Goal: Check status: Check status

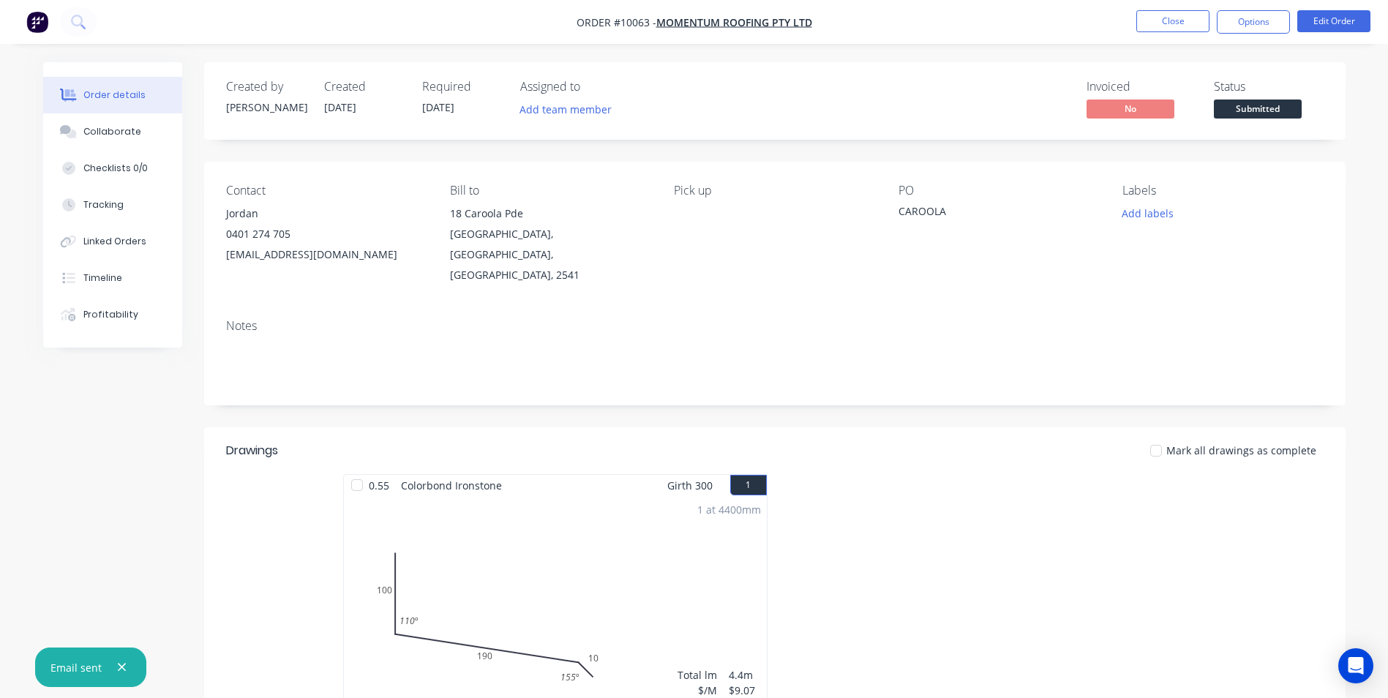
scroll to position [130, 0]
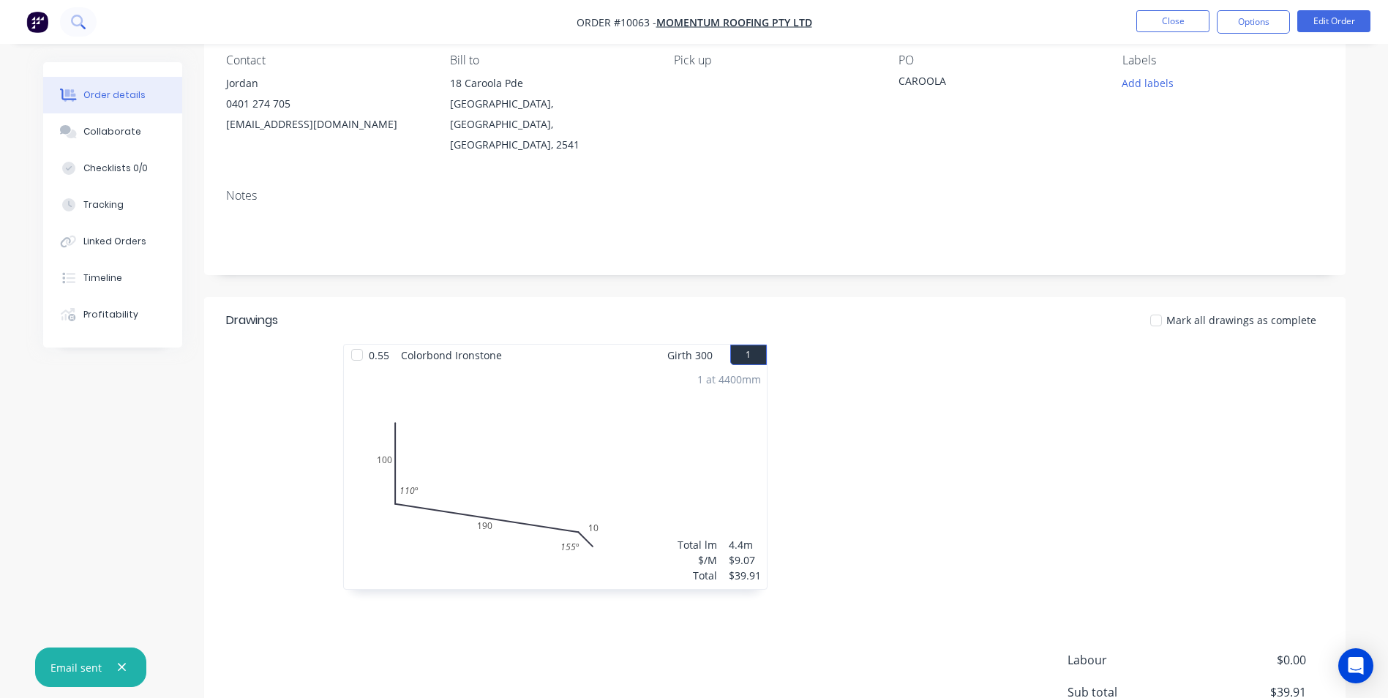
click at [86, 12] on button at bounding box center [78, 21] width 37 height 29
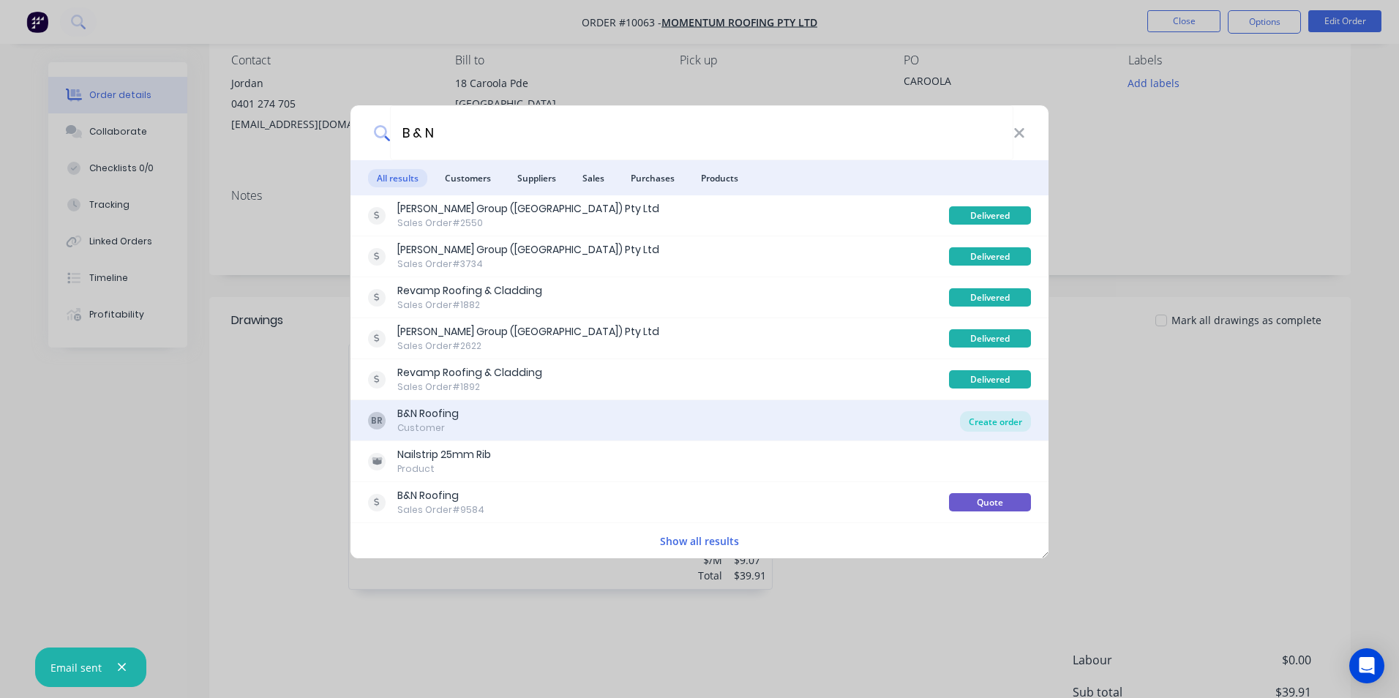
type input "B & N"
click at [978, 416] on div "Create order" at bounding box center [995, 421] width 71 height 20
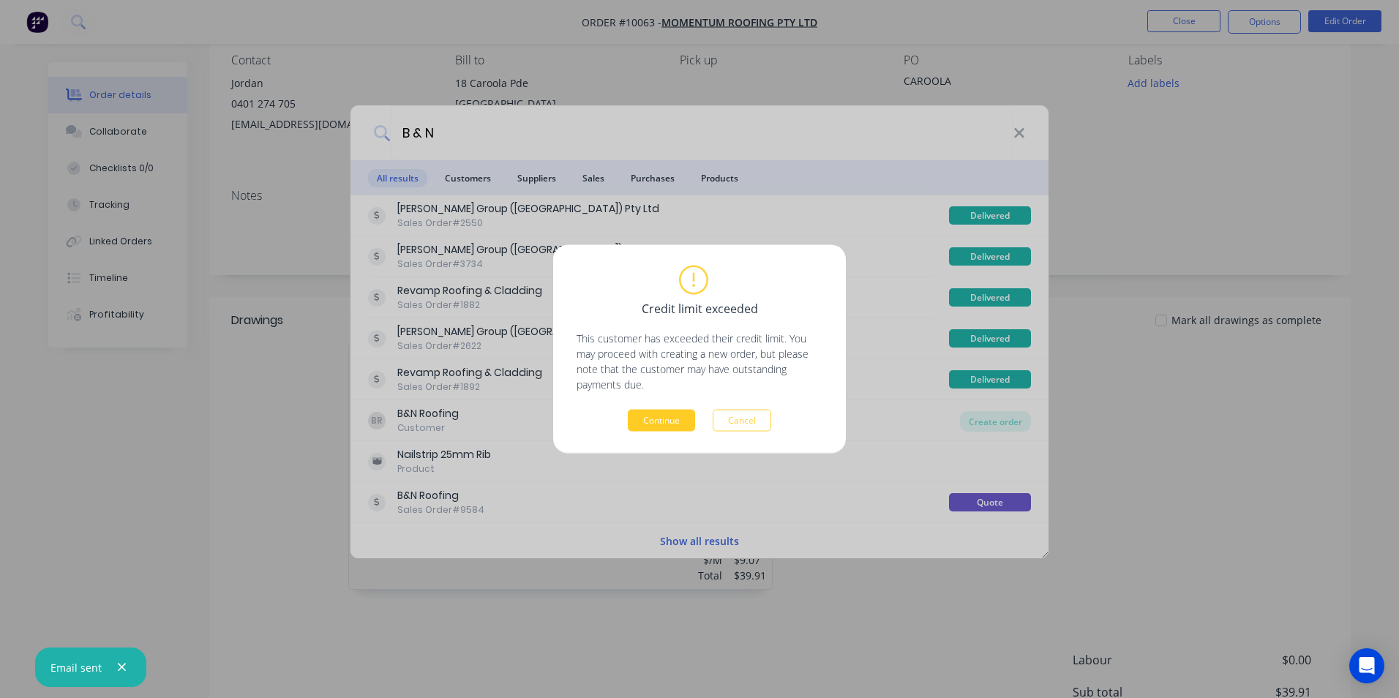
click at [640, 416] on button "Continue" at bounding box center [661, 421] width 67 height 22
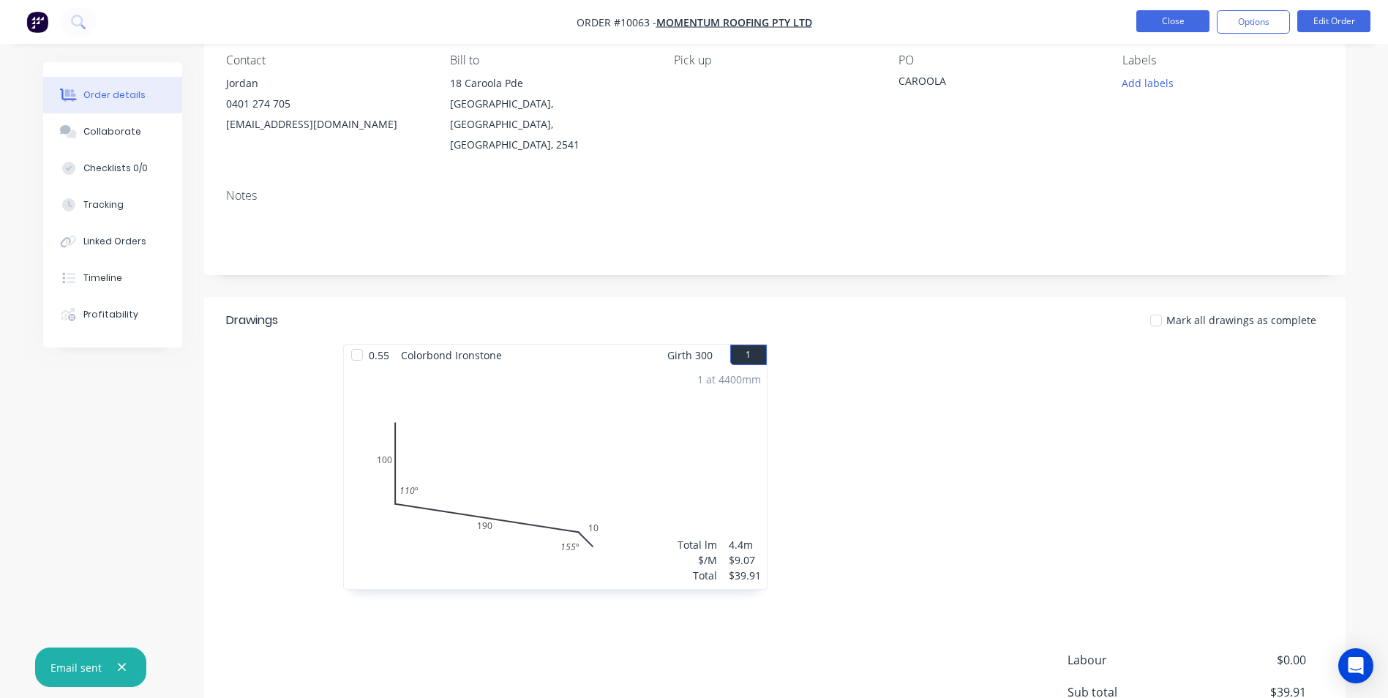
click at [1178, 15] on button "Close" at bounding box center [1173, 21] width 73 height 22
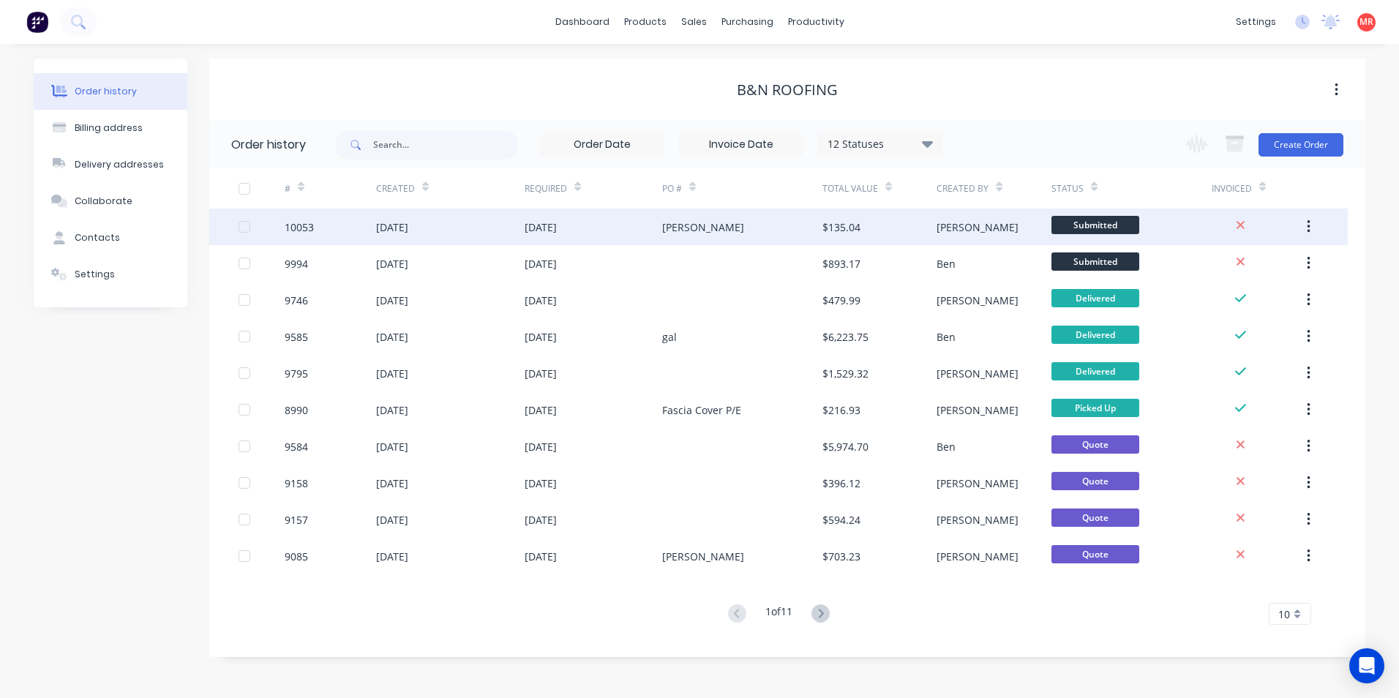
click at [664, 224] on div "Milton" at bounding box center [703, 227] width 82 height 15
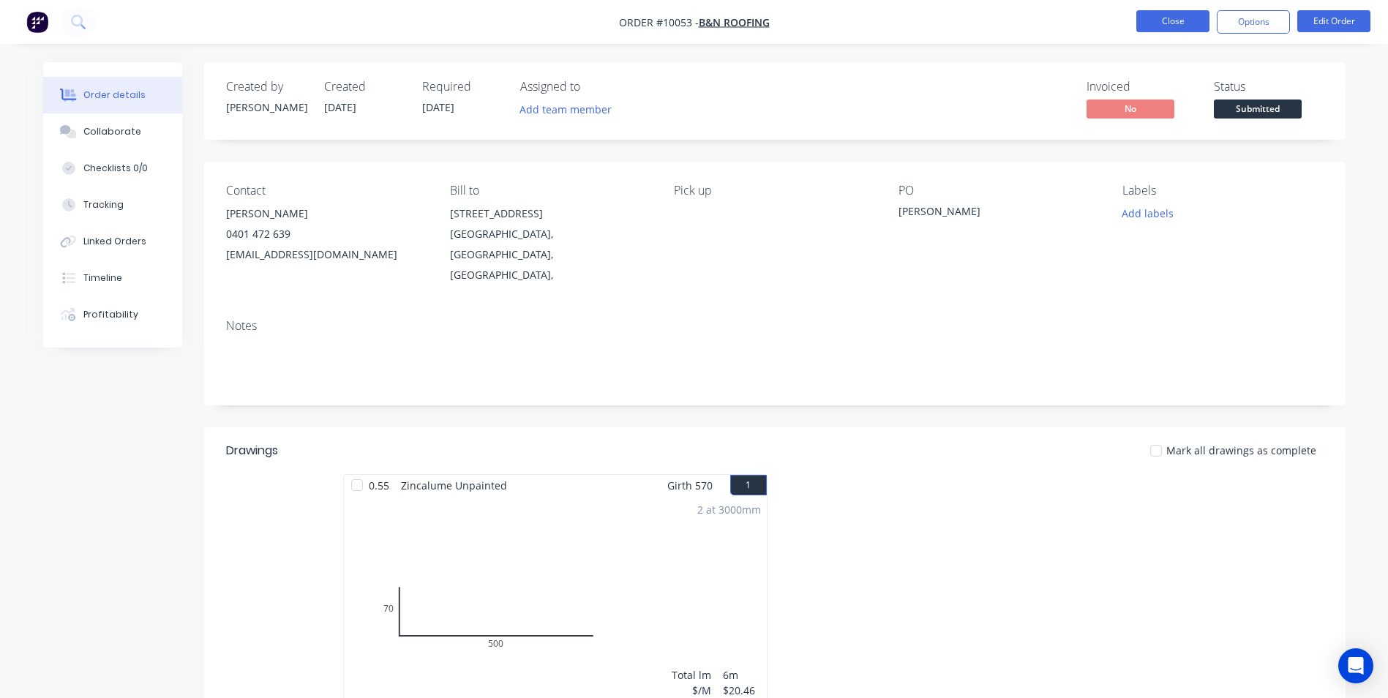
click at [1148, 27] on button "Close" at bounding box center [1173, 21] width 73 height 22
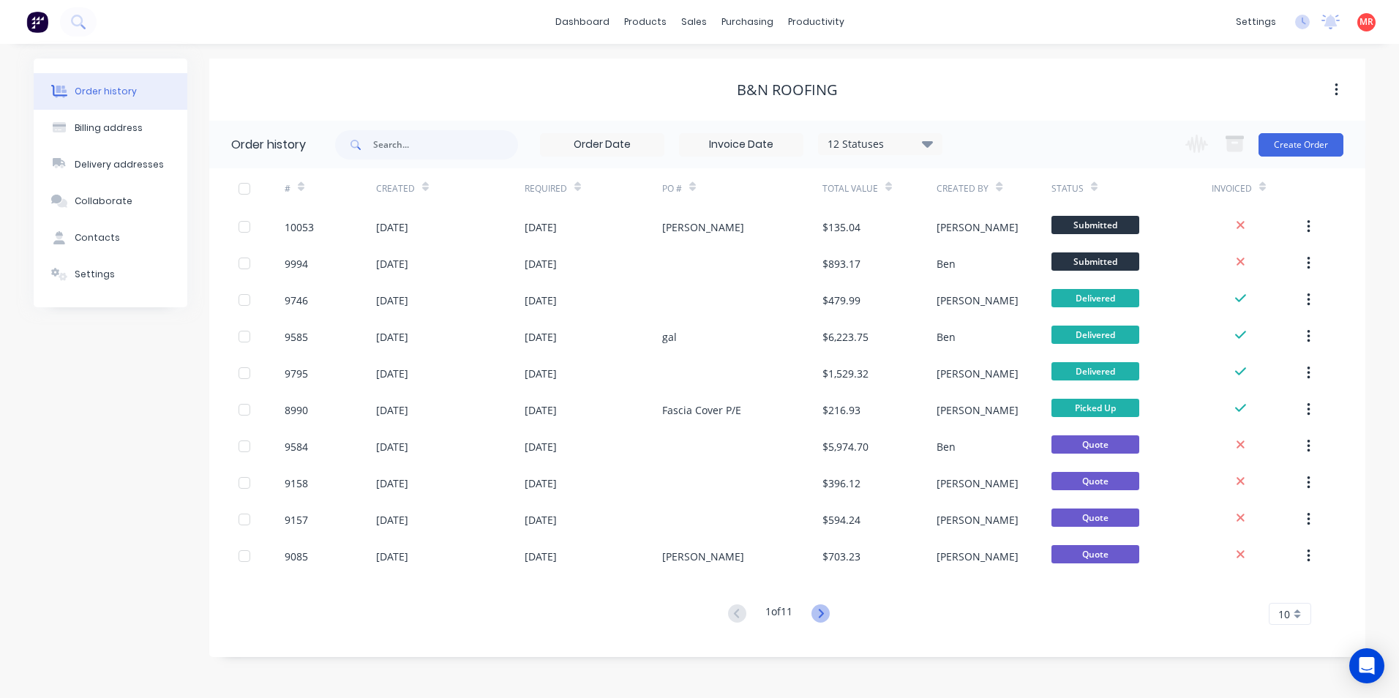
click at [821, 613] on icon at bounding box center [821, 614] width 18 height 18
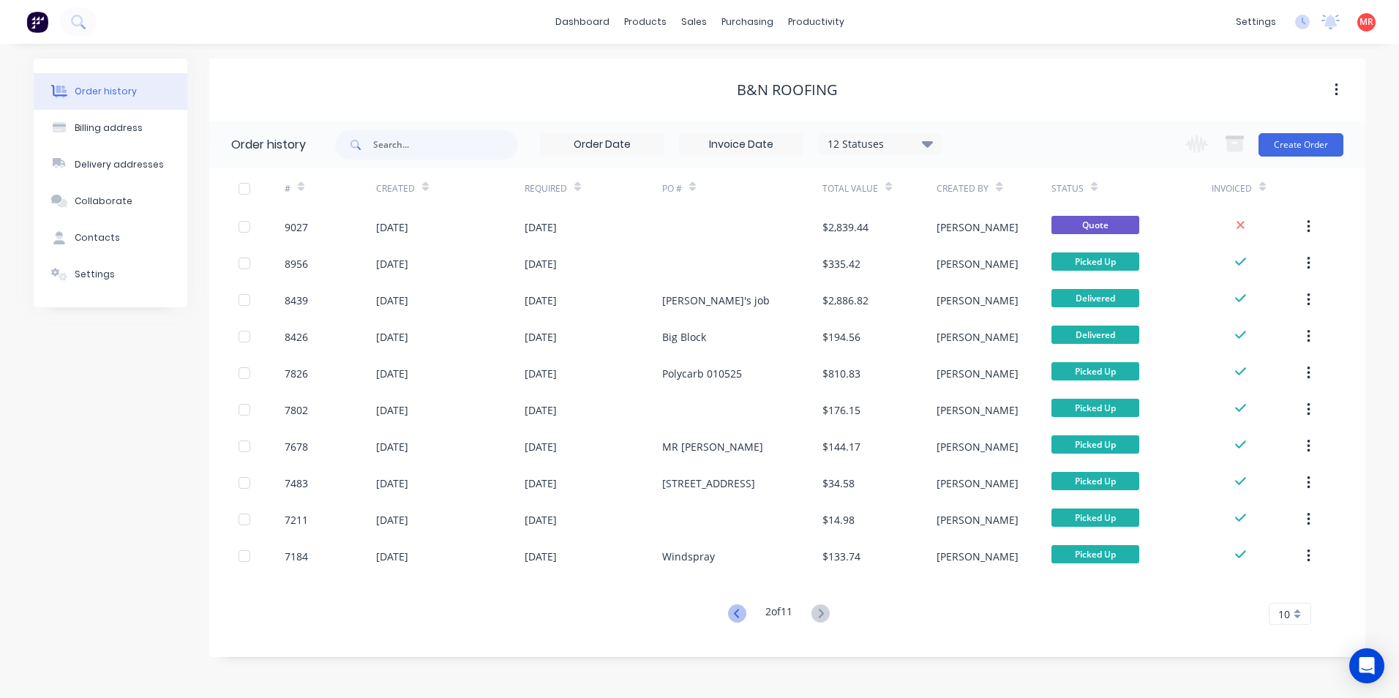
click at [735, 617] on icon at bounding box center [735, 613] width 5 height 9
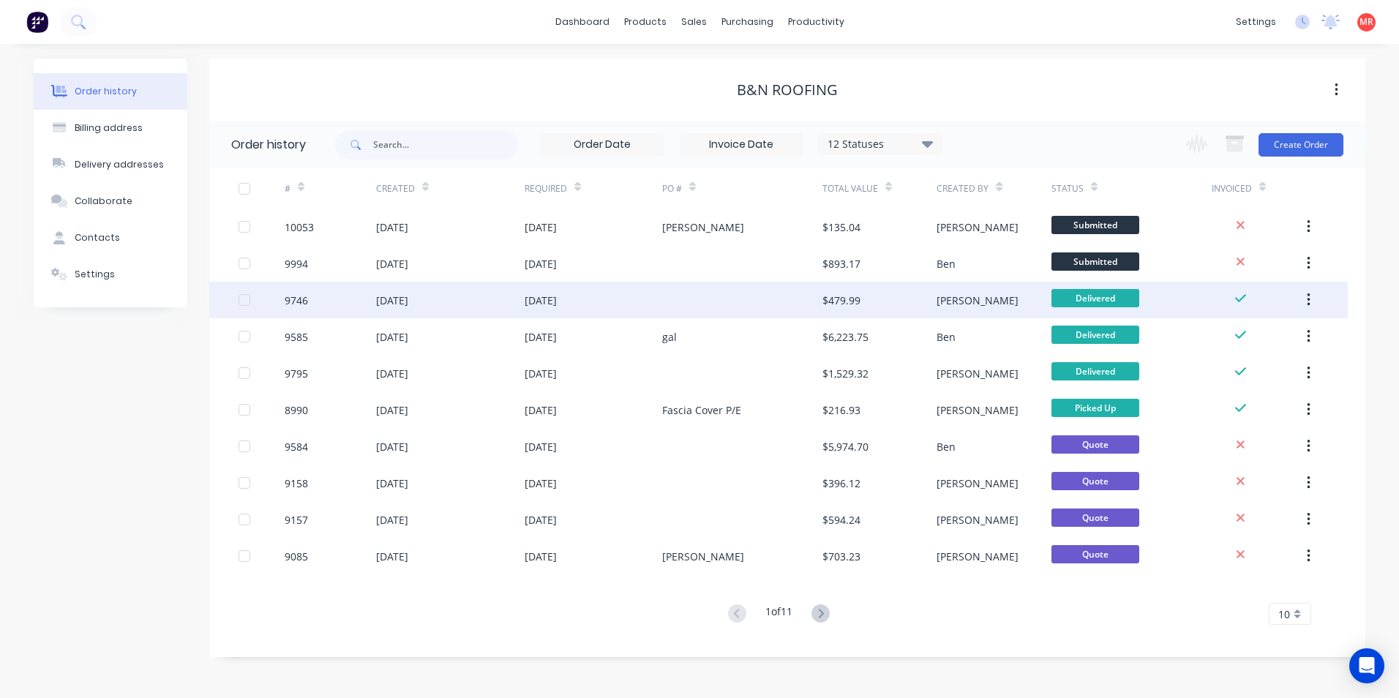
click at [703, 310] on div at bounding box center [742, 300] width 160 height 37
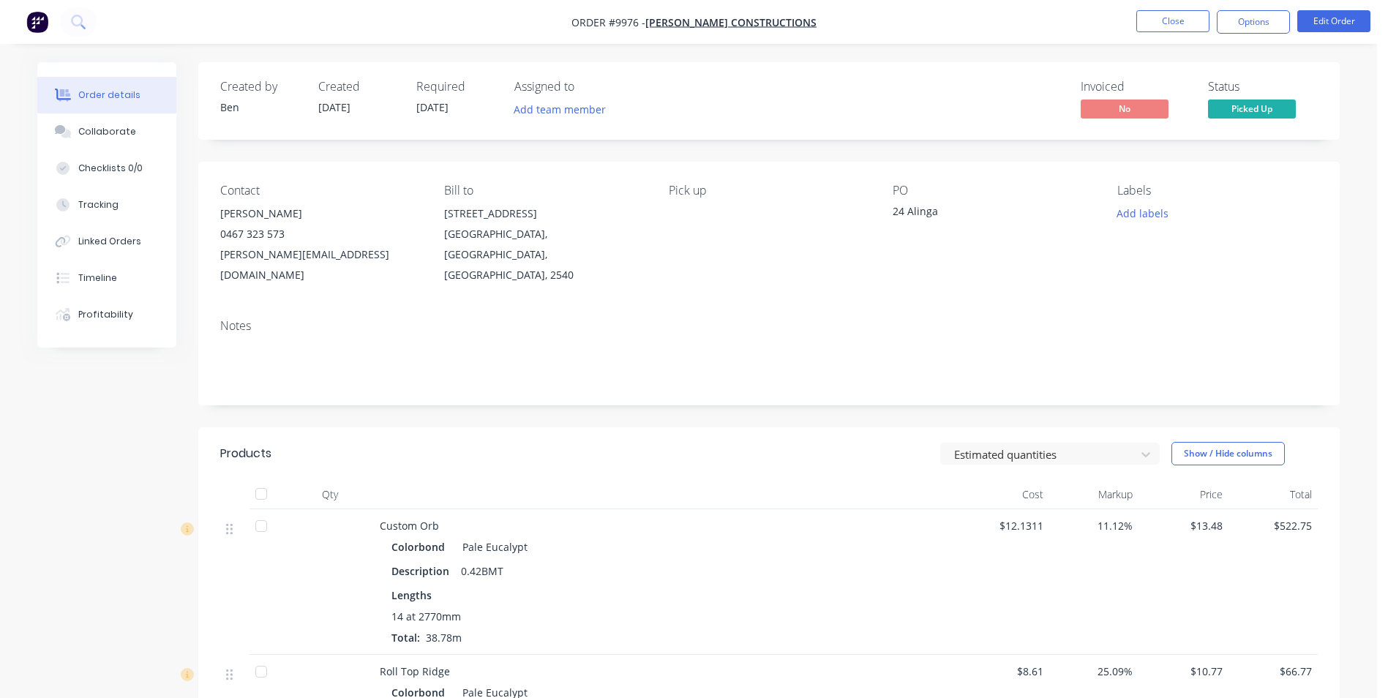
scroll to position [220, 0]
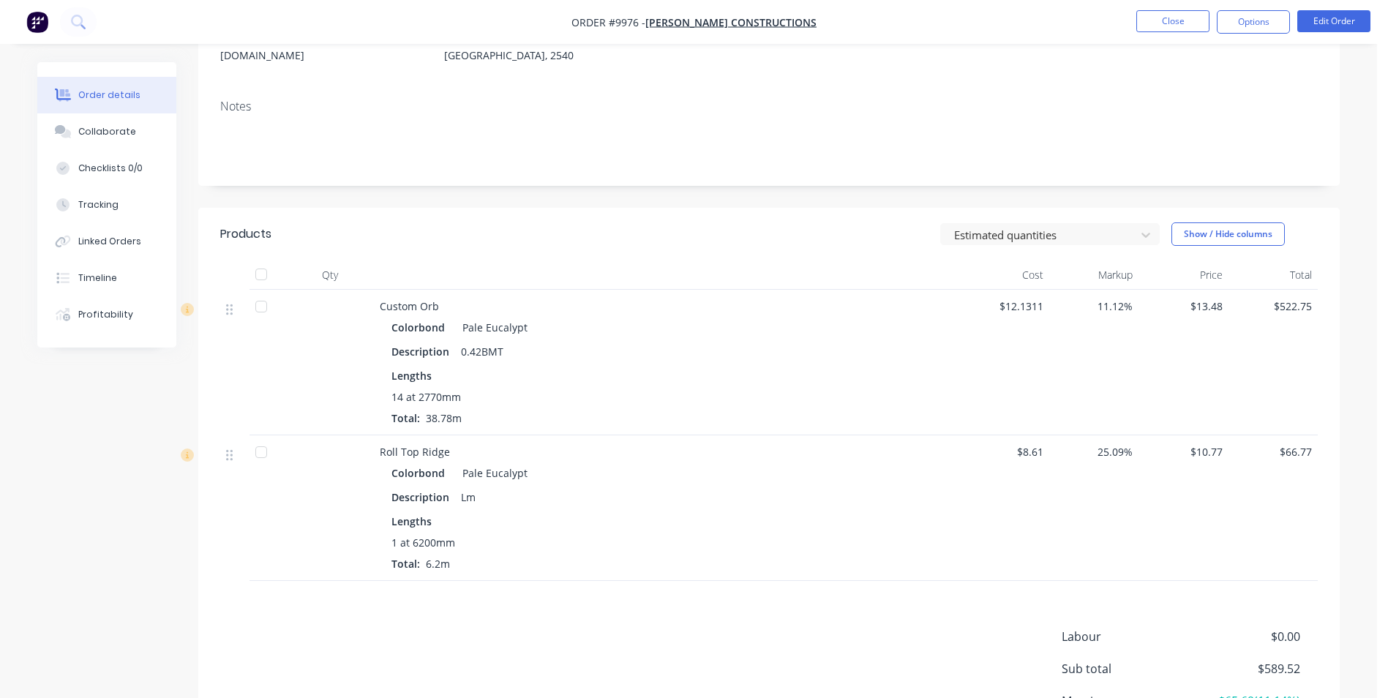
click at [81, 24] on icon at bounding box center [77, 21] width 12 height 12
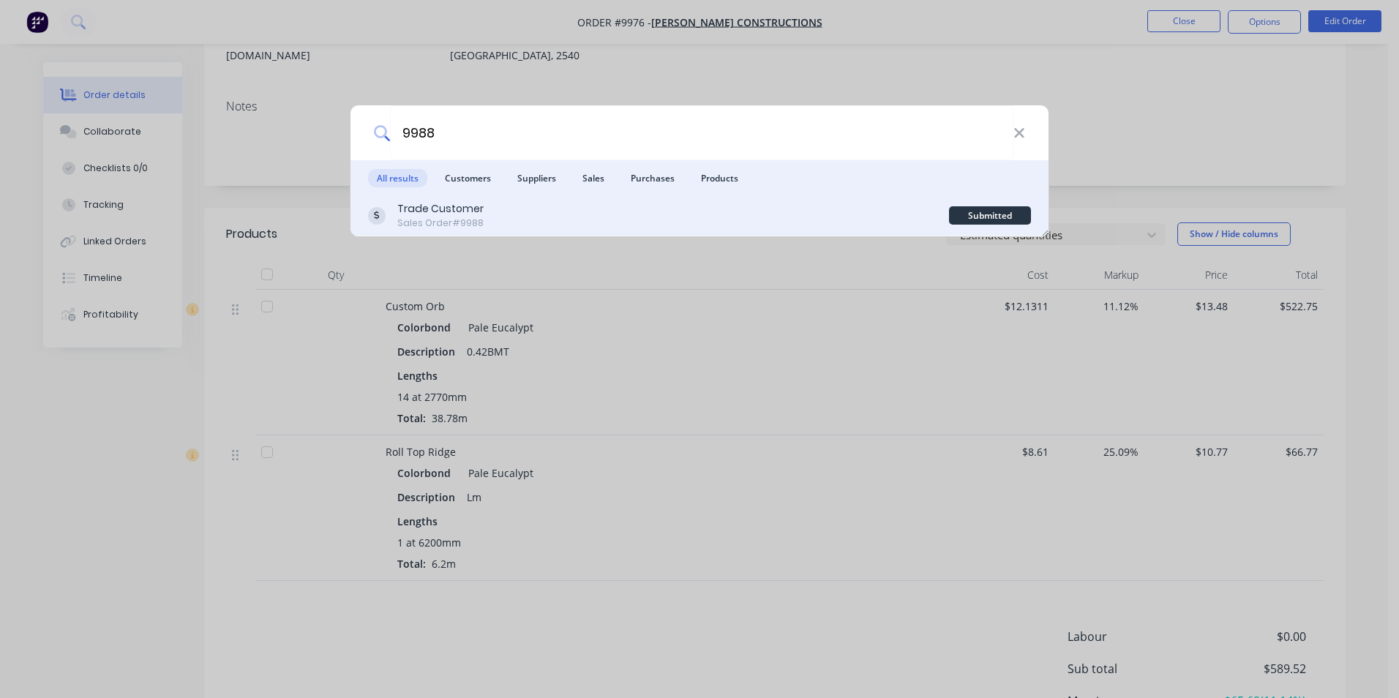
type input "9988"
click at [493, 220] on div "Trade Customer Sales Order #9988" at bounding box center [658, 215] width 581 height 29
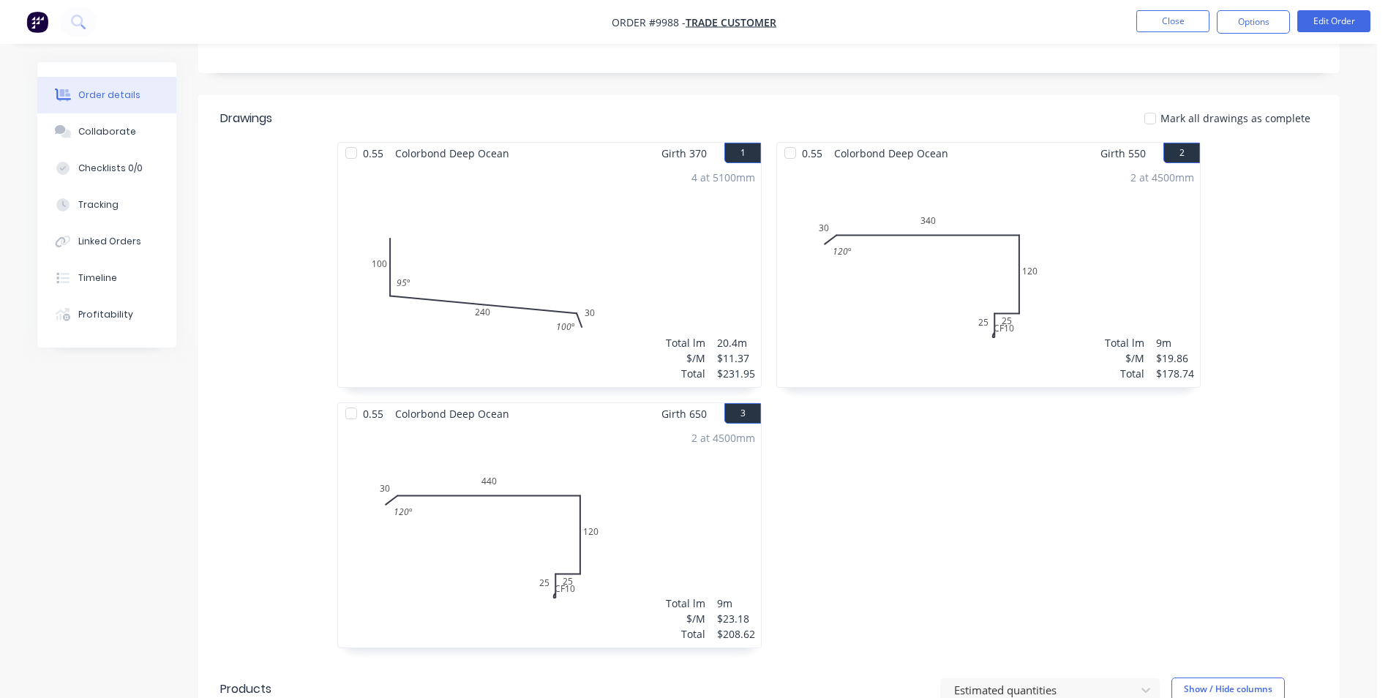
scroll to position [366, 0]
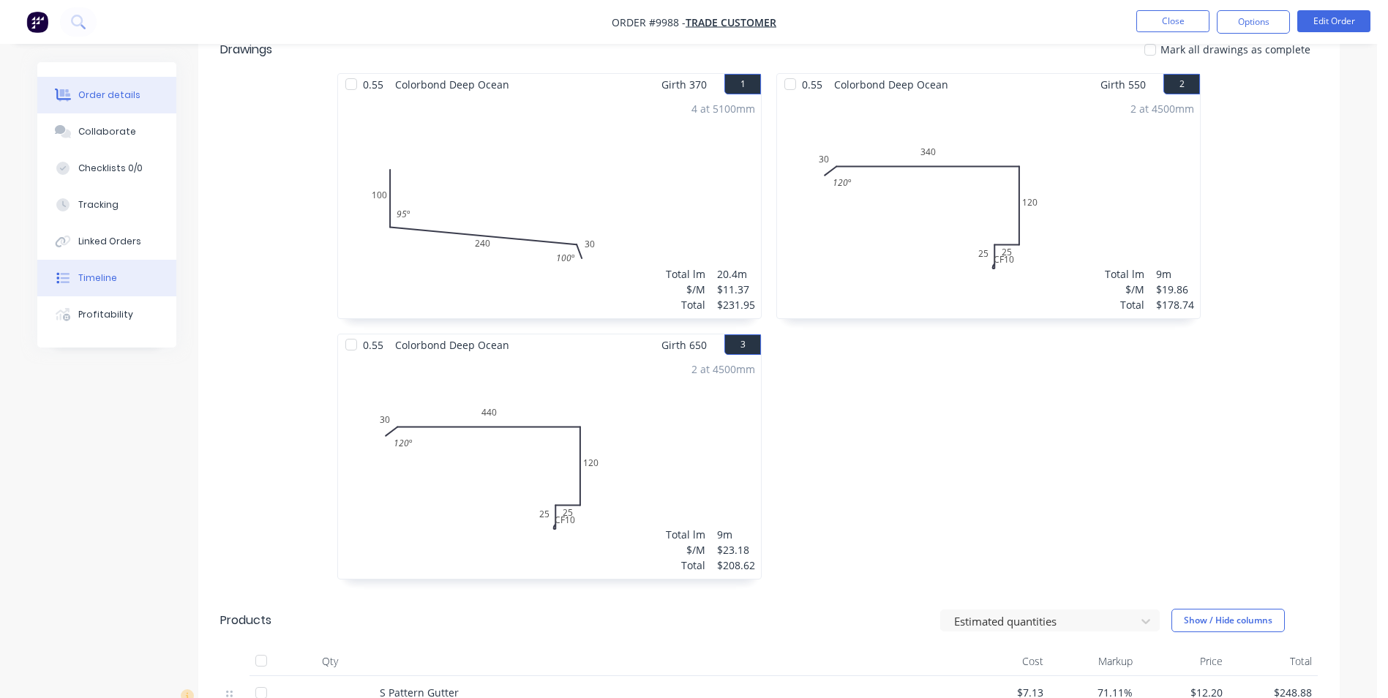
drag, startPoint x: 148, startPoint y: 283, endPoint x: 193, endPoint y: 288, distance: 45.6
click at [148, 283] on button "Timeline" at bounding box center [106, 278] width 139 height 37
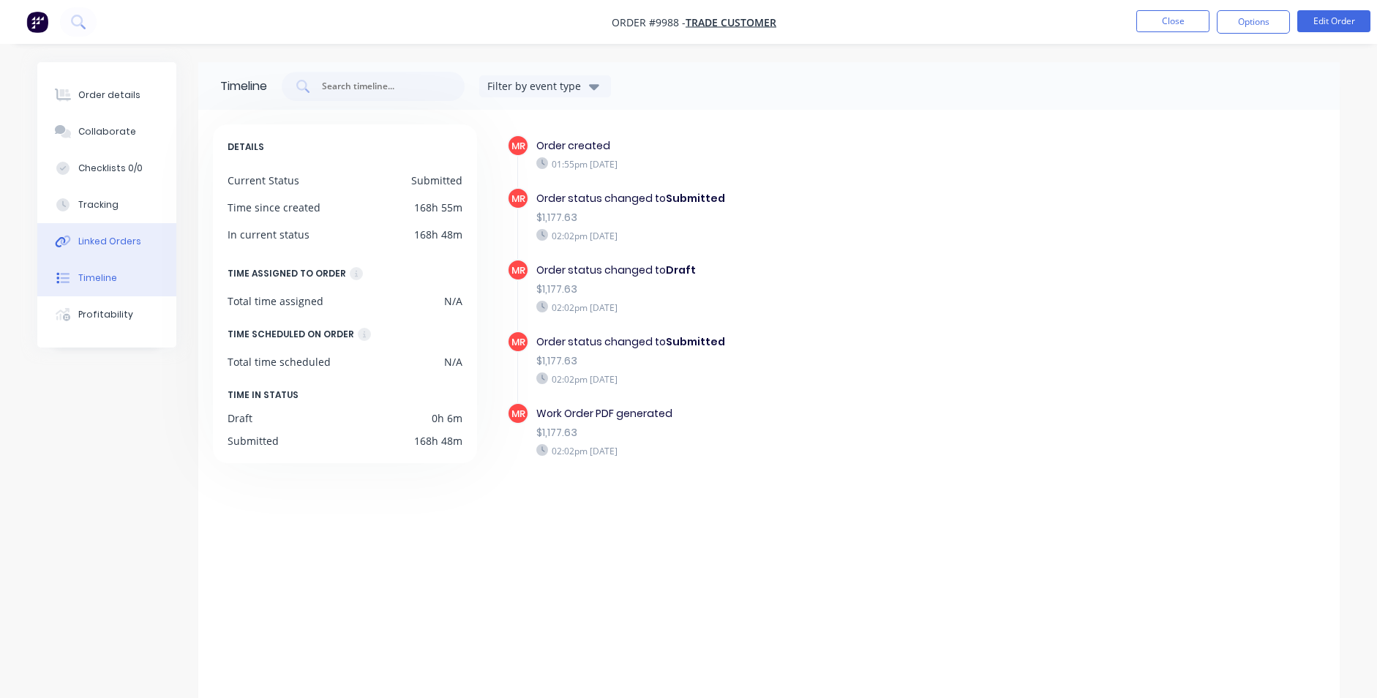
click at [124, 239] on div "Linked Orders" at bounding box center [109, 241] width 63 height 13
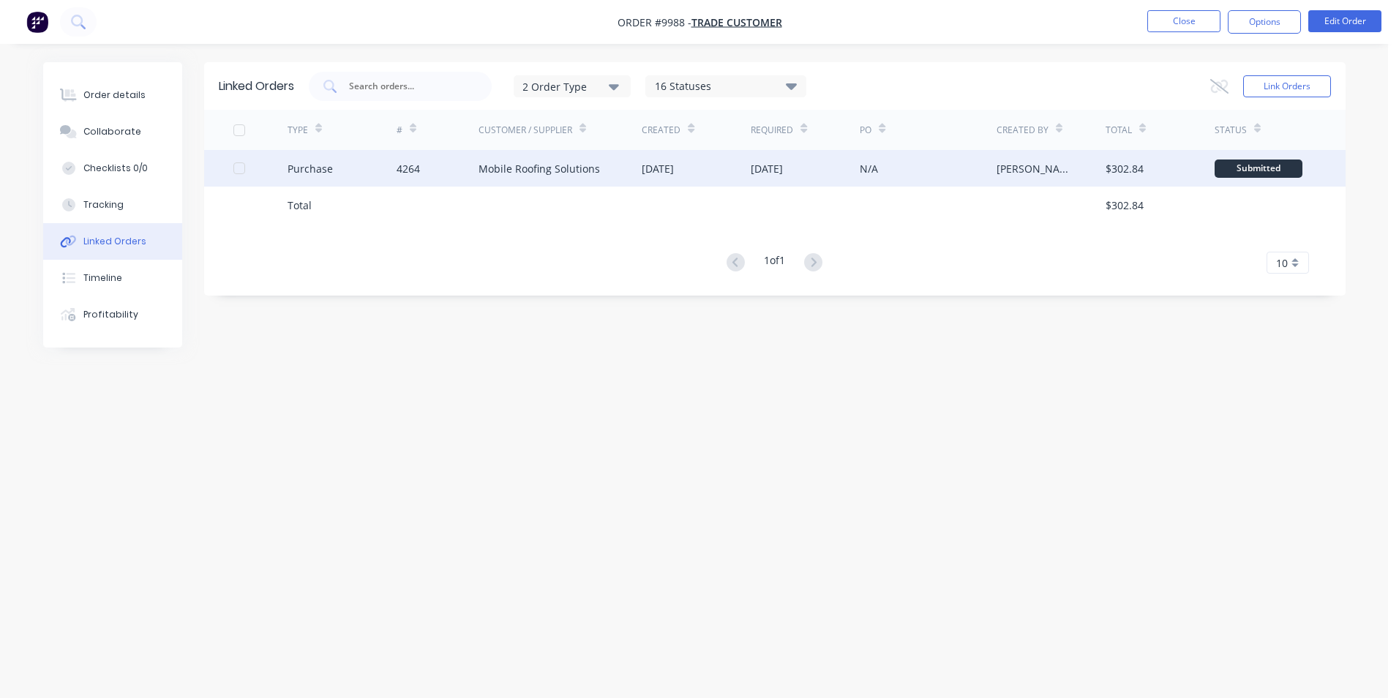
click at [447, 168] on div "4264" at bounding box center [438, 168] width 82 height 37
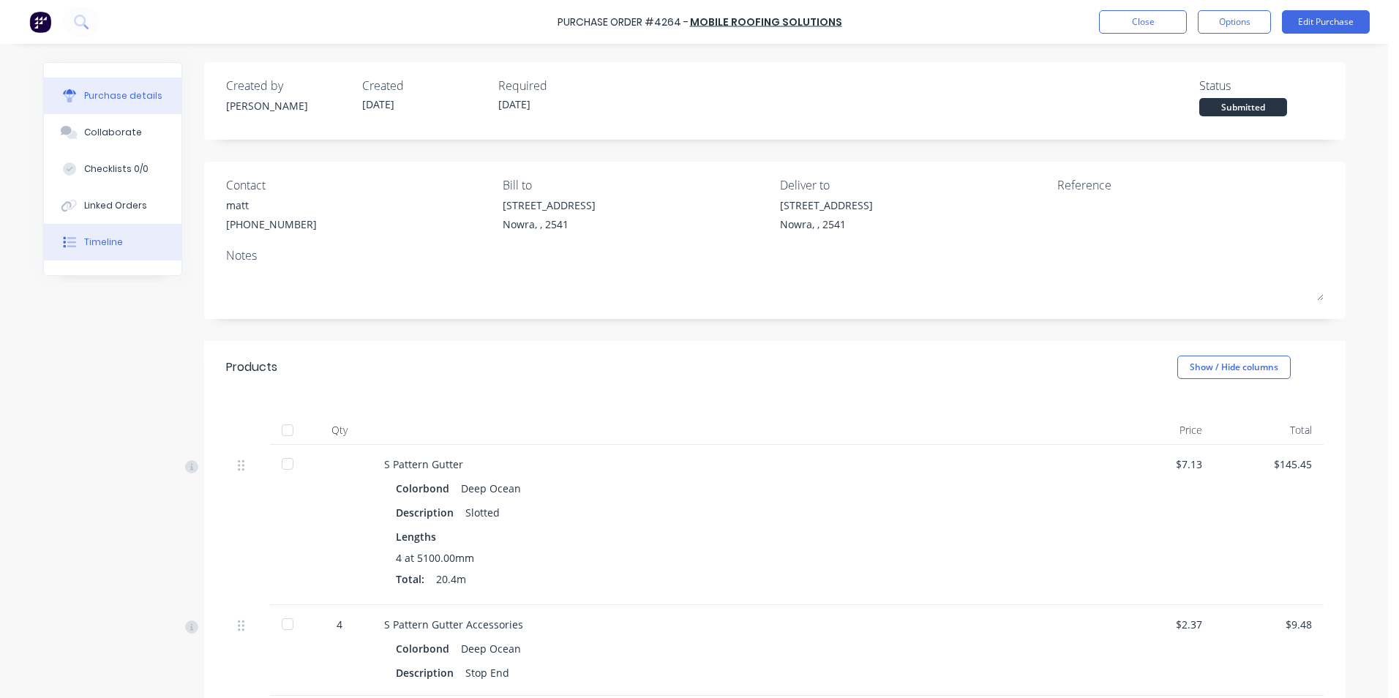
click at [108, 233] on button "Timeline" at bounding box center [113, 242] width 138 height 37
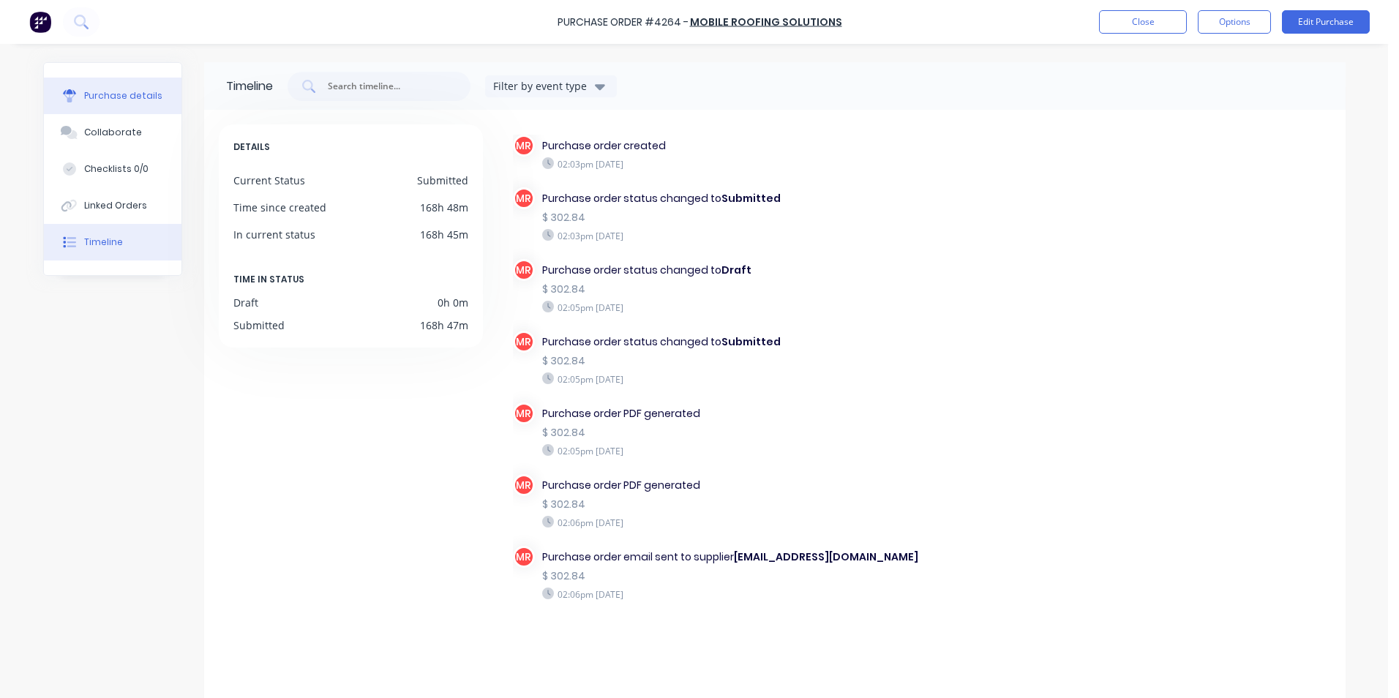
click at [86, 87] on button "Purchase details" at bounding box center [113, 96] width 138 height 37
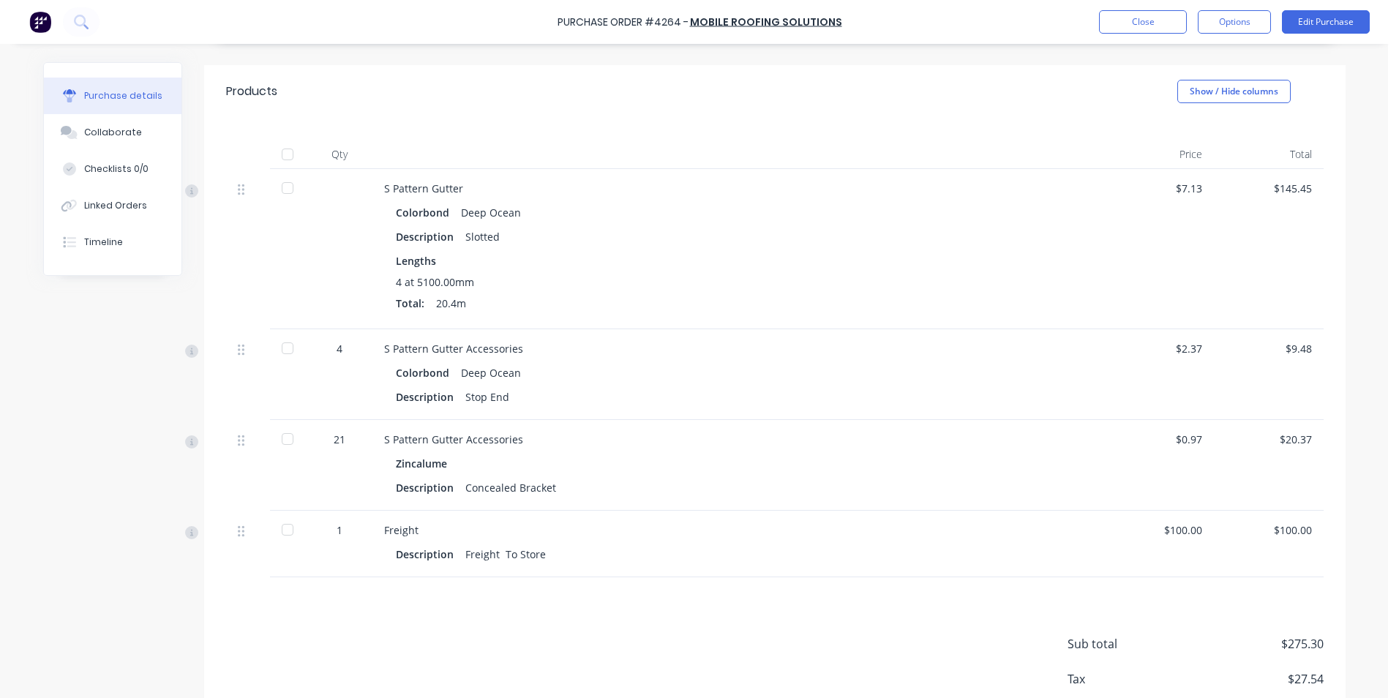
scroll to position [364, 0]
